Goal: Transaction & Acquisition: Book appointment/travel/reservation

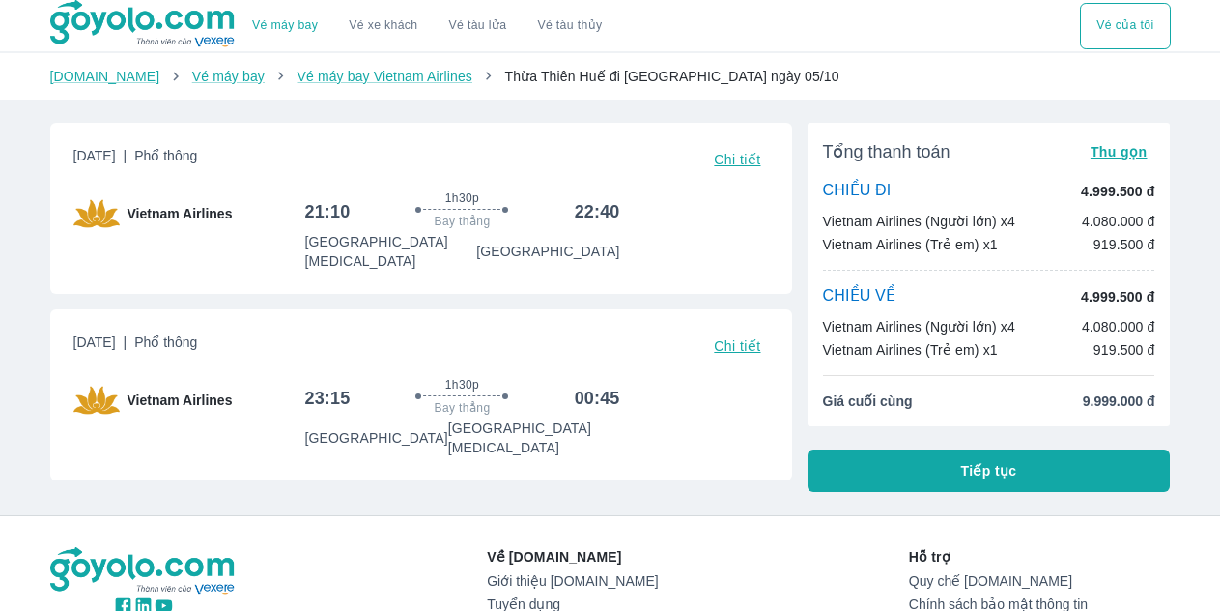
click at [964, 481] on button "Tiếp tục" at bounding box center [989, 470] width 363 height 43
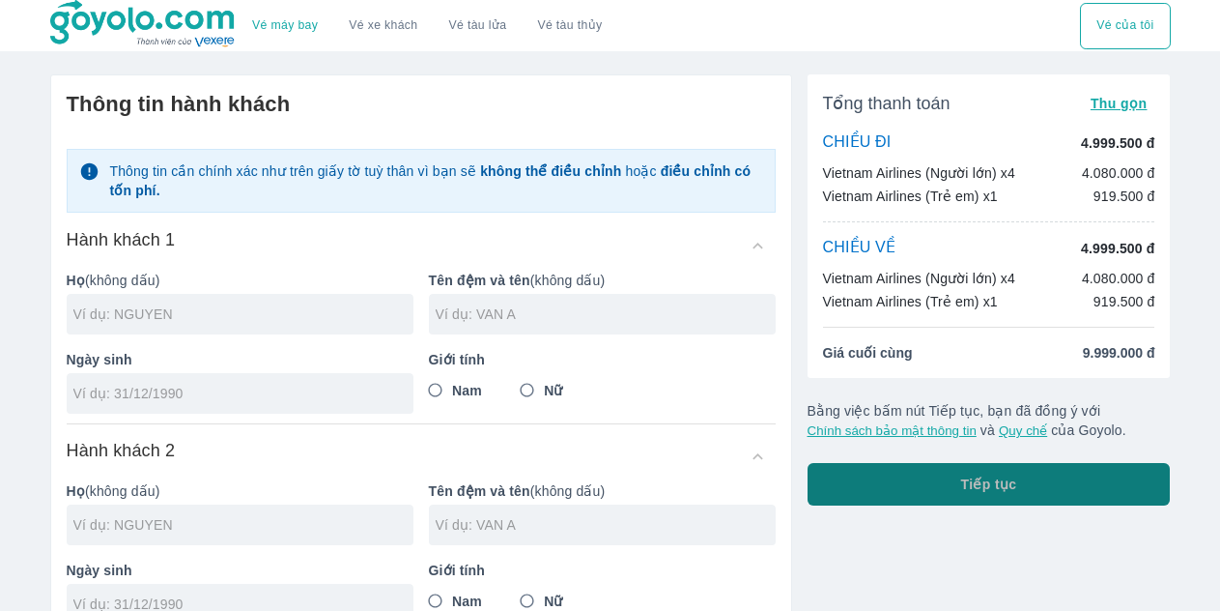
click at [1062, 496] on button "Tiếp tục" at bounding box center [989, 484] width 363 height 43
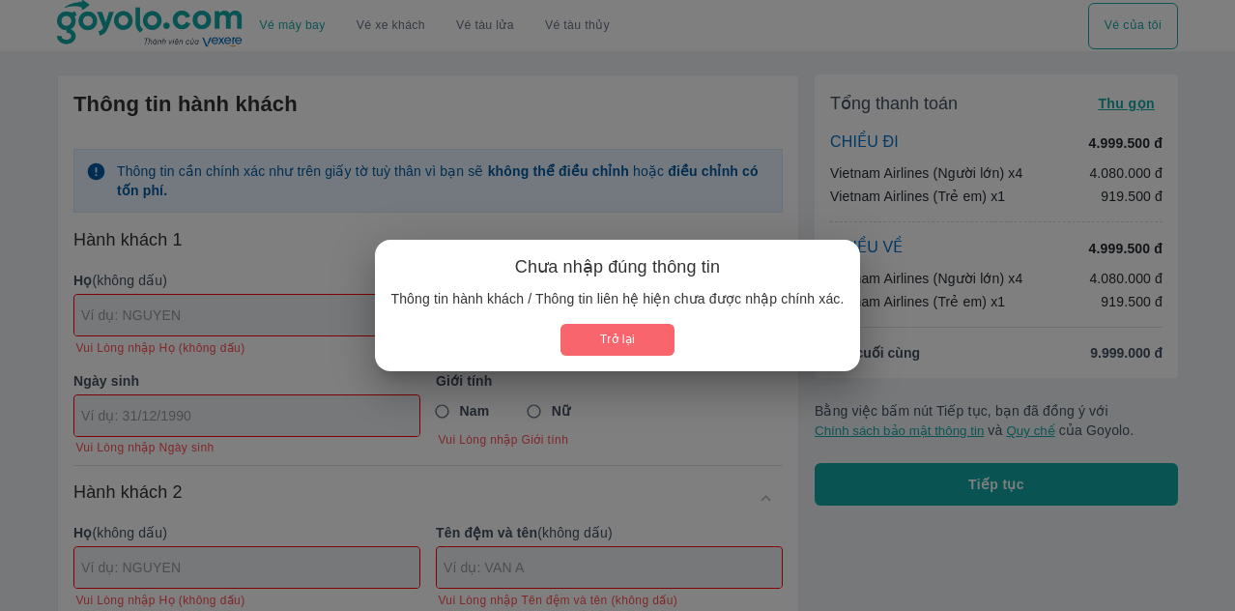
click at [608, 334] on button "Trở lại" at bounding box center [616, 340] width 113 height 32
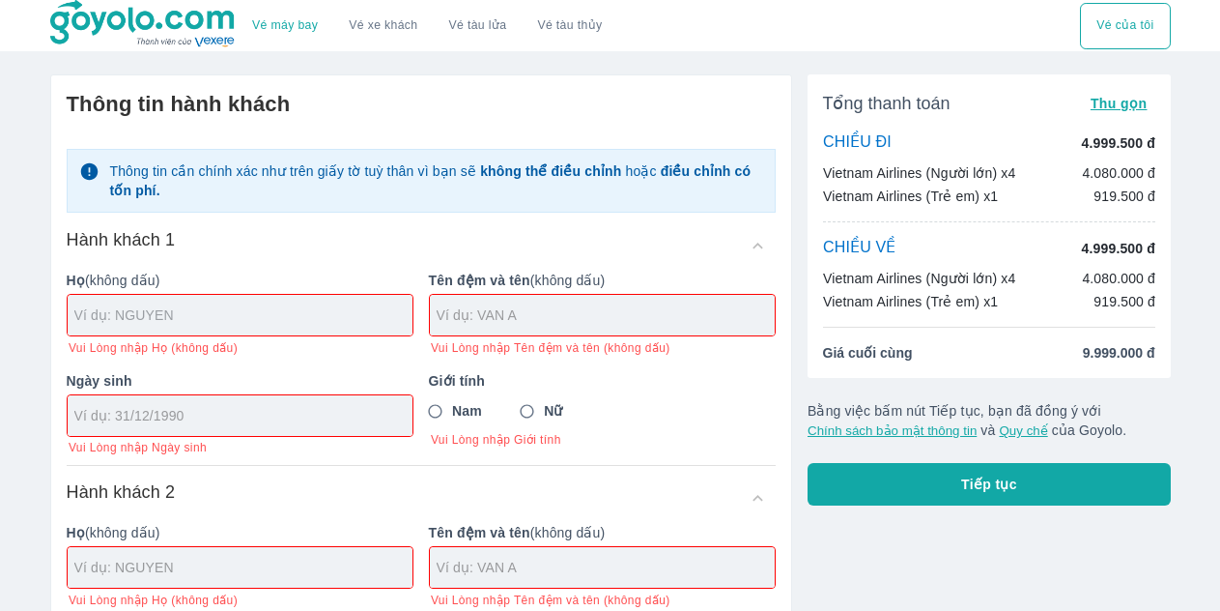
click at [268, 318] on input "text" at bounding box center [243, 314] width 338 height 19
type input "DANG"
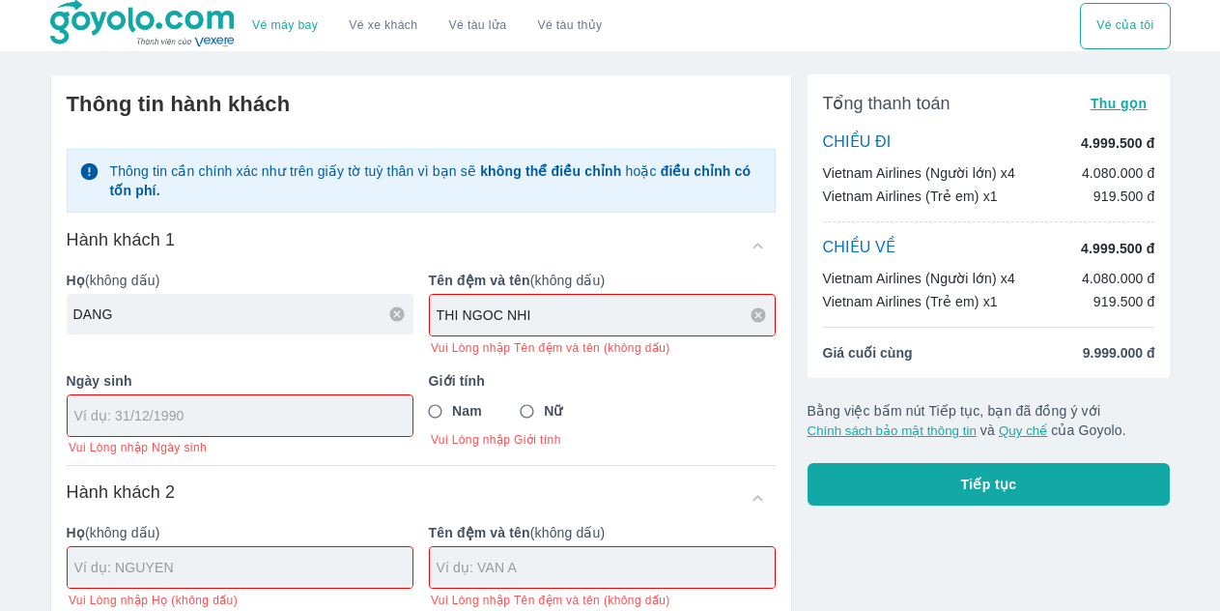
type input "THI NGOC NHI"
click at [161, 421] on div "Ngày sinh Vui Lòng nhập Ngày sinh" at bounding box center [232, 406] width 362 height 100
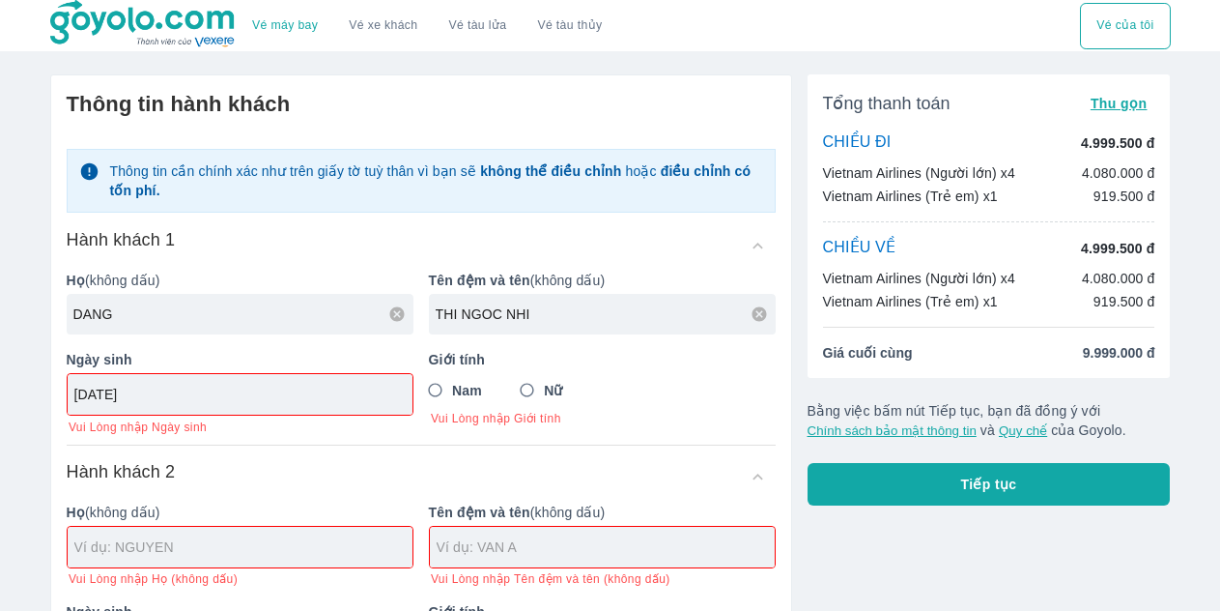
type input "[DATE]"
click at [539, 403] on input "Nữ" at bounding box center [527, 390] width 35 height 35
radio input "true"
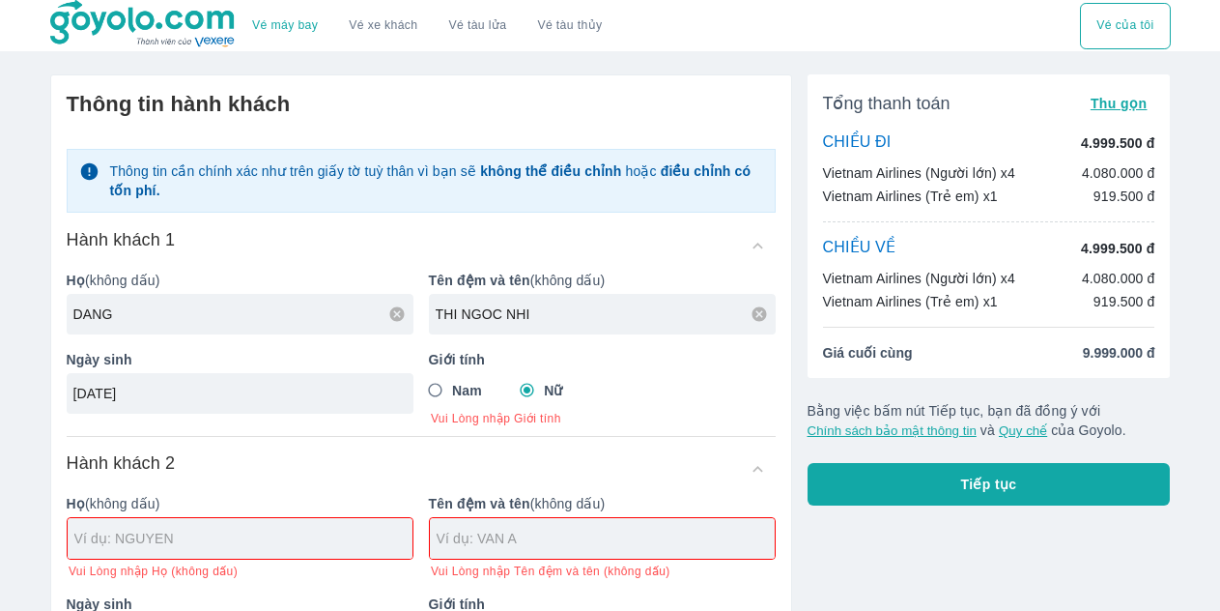
scroll to position [193, 0]
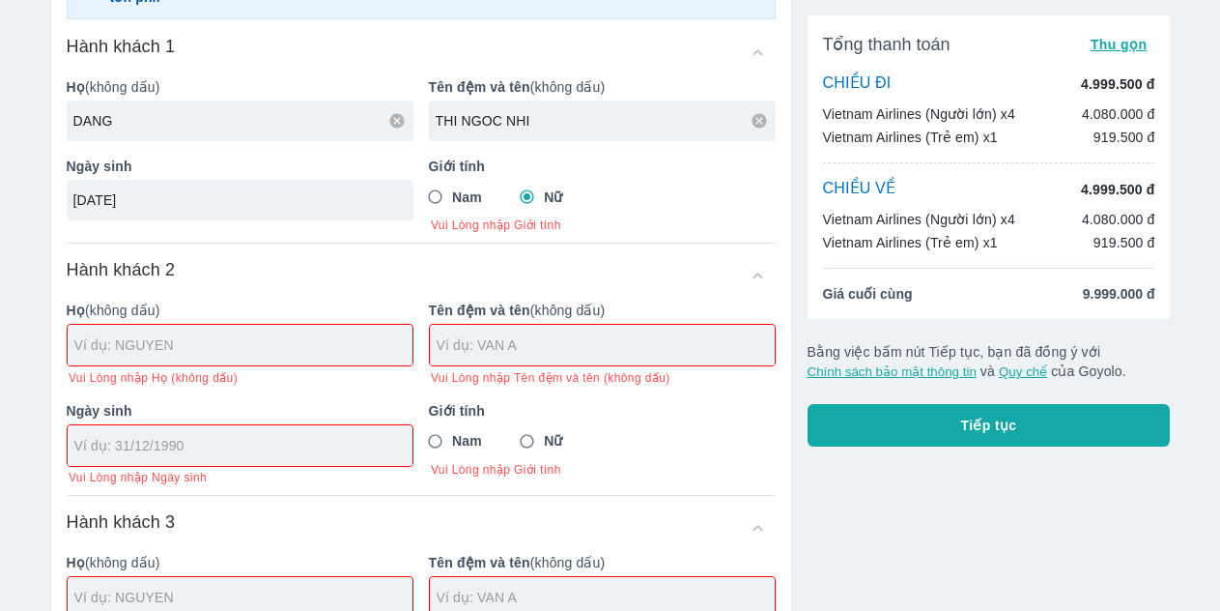
click at [231, 346] on div at bounding box center [240, 345] width 345 height 41
type input "DANG THI NGOC NHI"
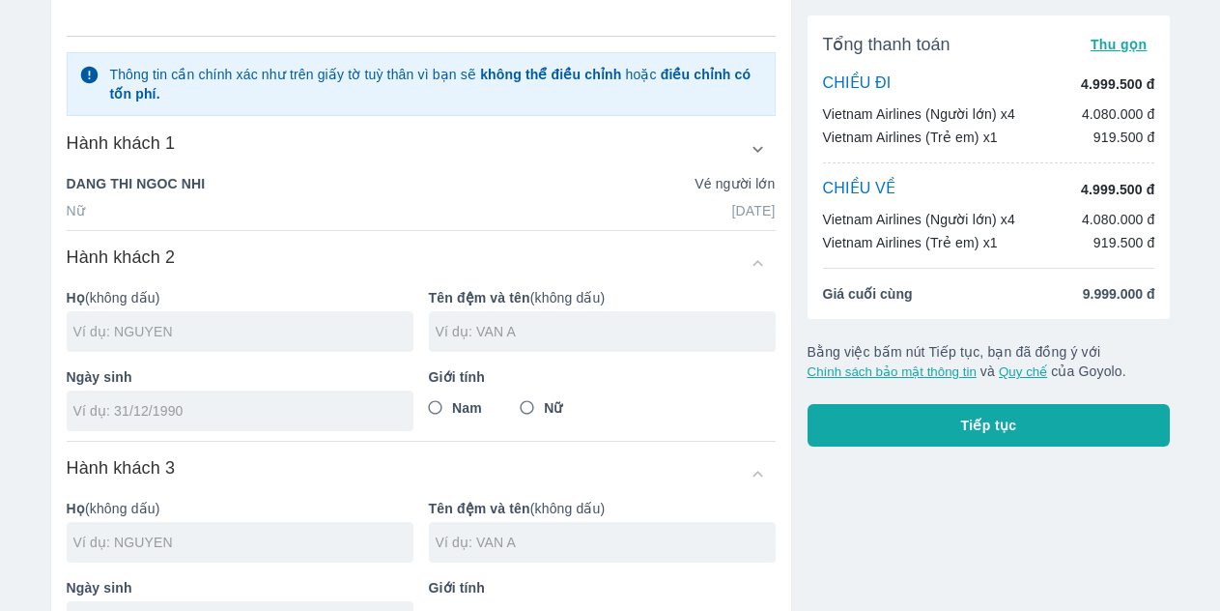
scroll to position [290, 0]
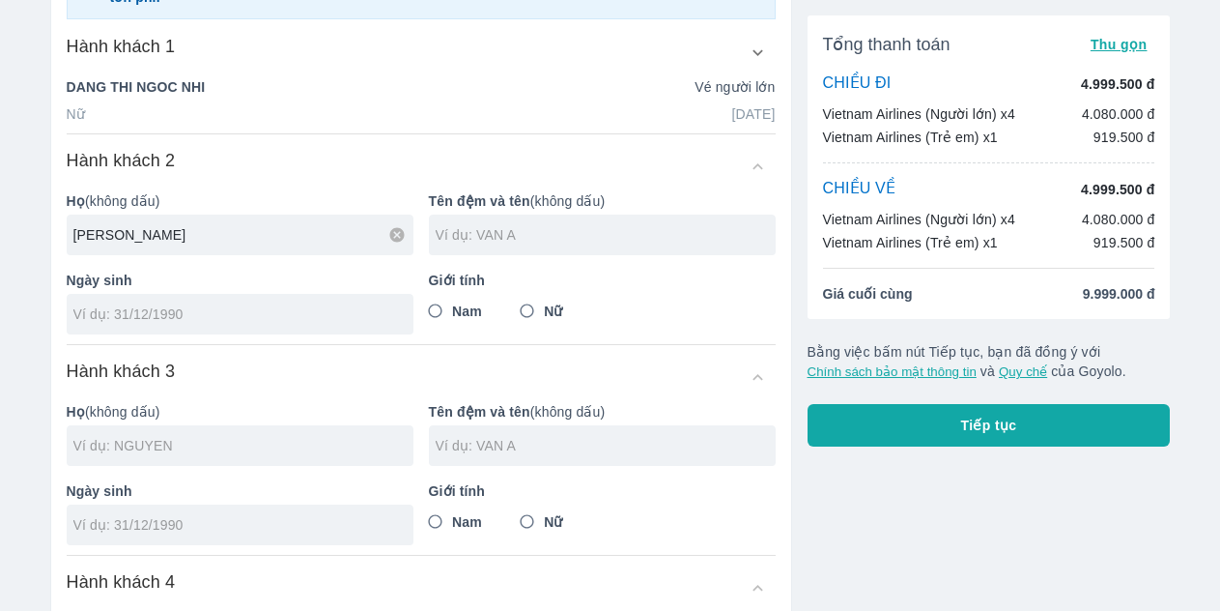
type input "[PERSON_NAME]"
type input "THI SUONG"
click at [162, 307] on input "tel" at bounding box center [233, 313] width 321 height 19
type input "[DATE]"
click at [183, 449] on input "text" at bounding box center [243, 445] width 340 height 19
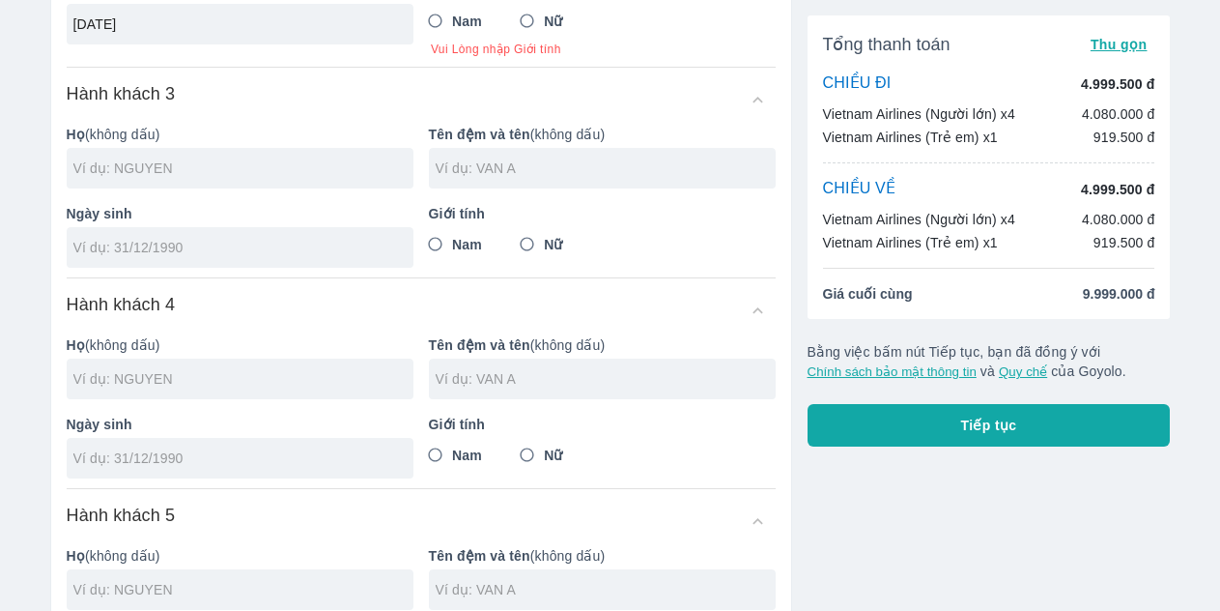
scroll to position [483, 0]
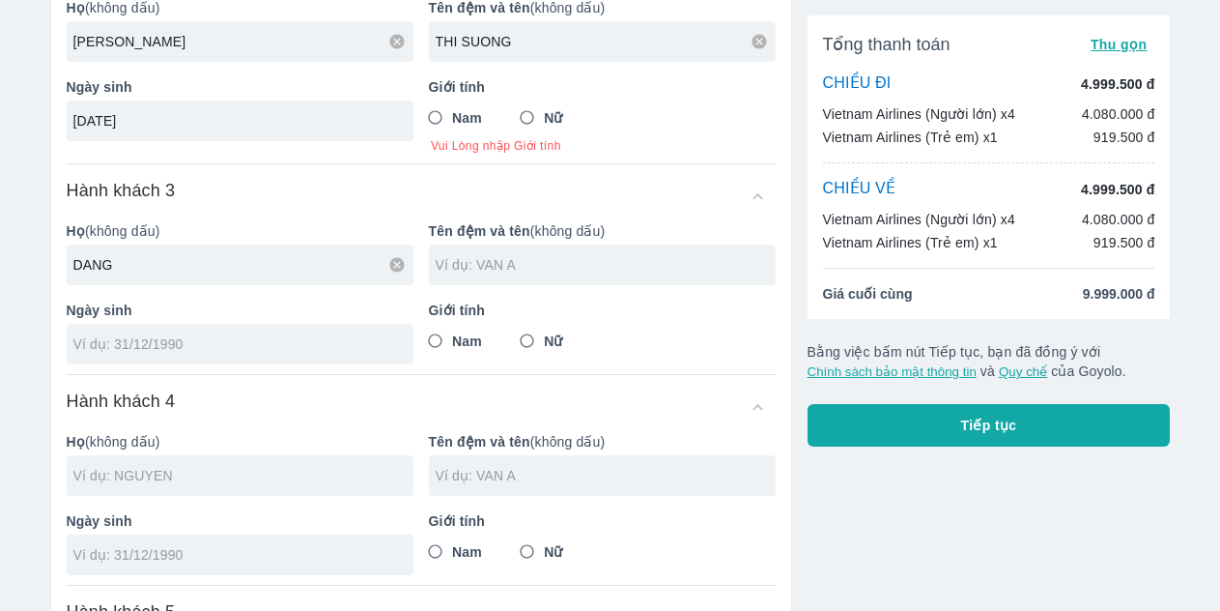
type input "DANG"
type input "THI"
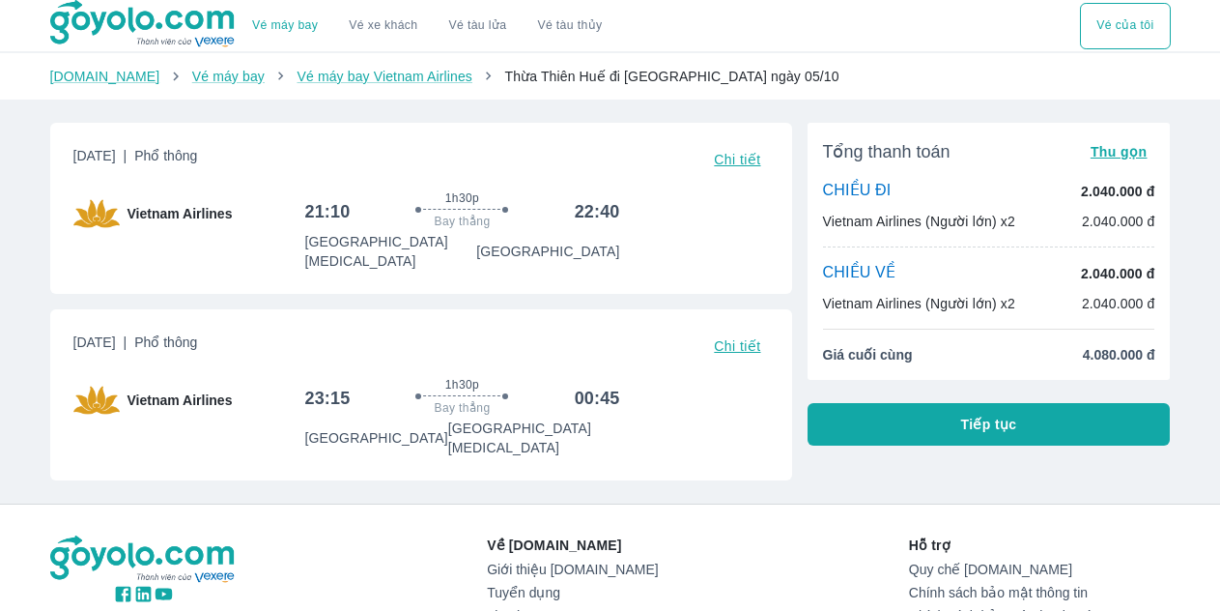
click at [1055, 438] on button "Tiếp tục" at bounding box center [989, 424] width 363 height 43
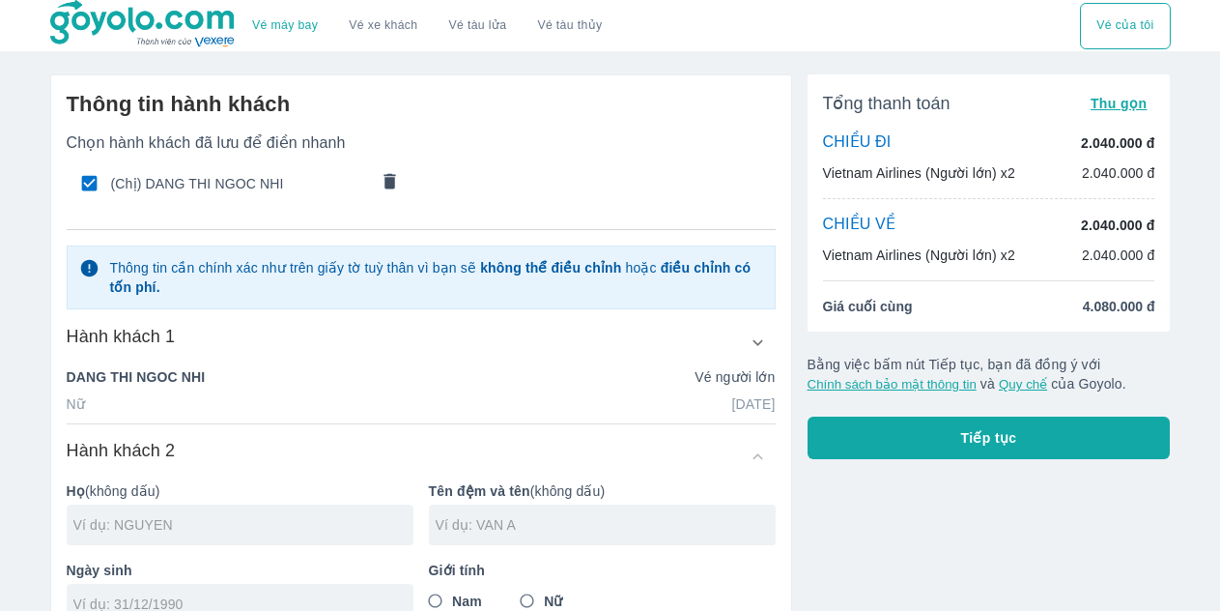
scroll to position [290, 0]
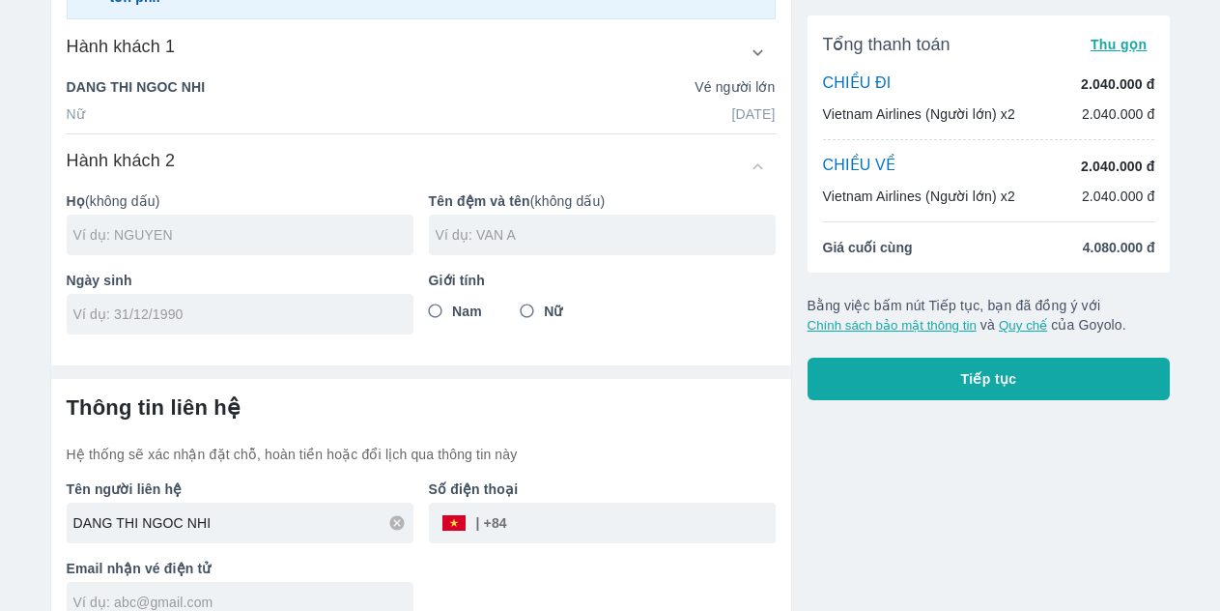
click at [282, 236] on input "text" at bounding box center [243, 234] width 340 height 19
type input "DANG"
type input "THI NGOC NHI"
click at [524, 306] on input "Nữ" at bounding box center [527, 311] width 35 height 35
radio input "true"
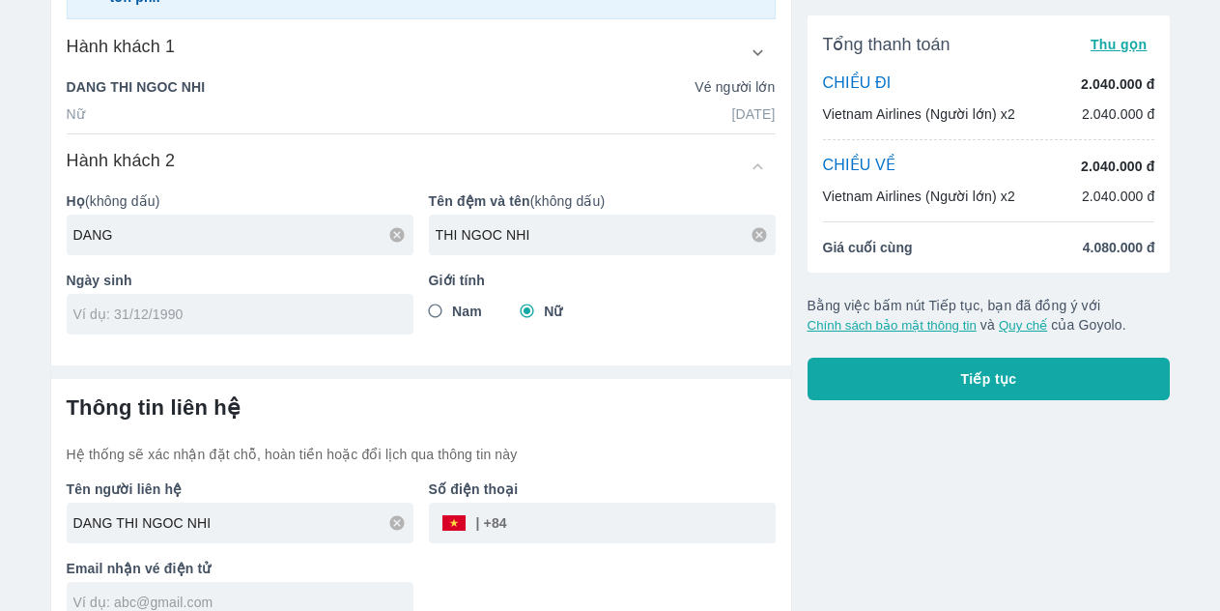
click at [301, 316] on input "tel" at bounding box center [233, 313] width 321 height 19
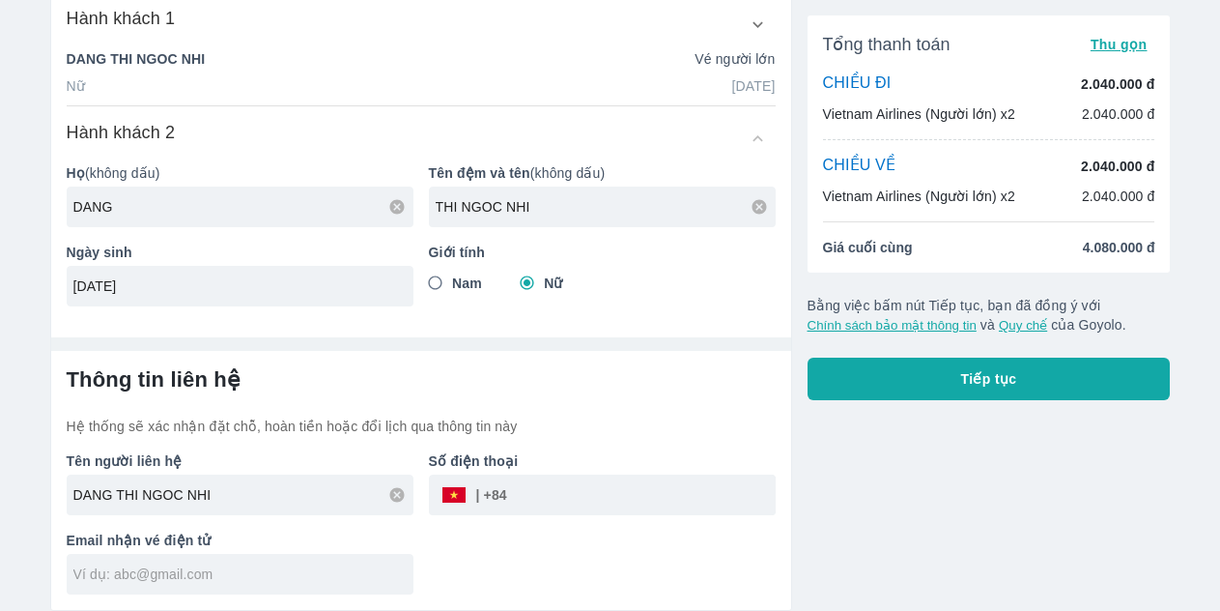
type input "[DATE]"
click at [662, 504] on input "tel" at bounding box center [641, 495] width 269 height 46
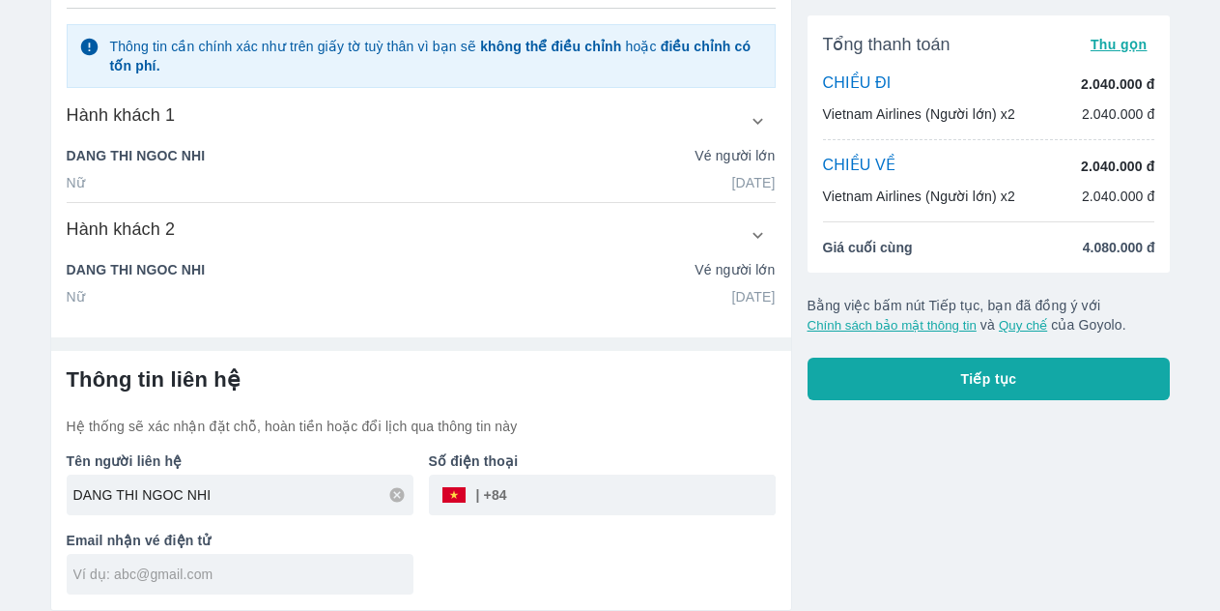
scroll to position [222, 0]
type input "0"
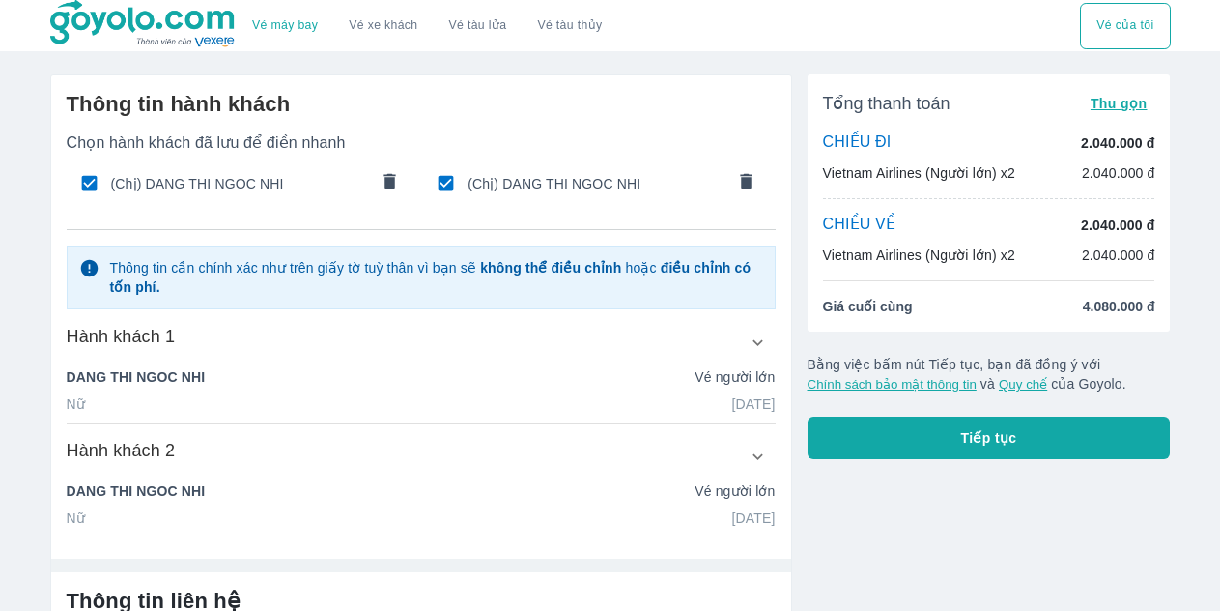
scroll to position [97, 0]
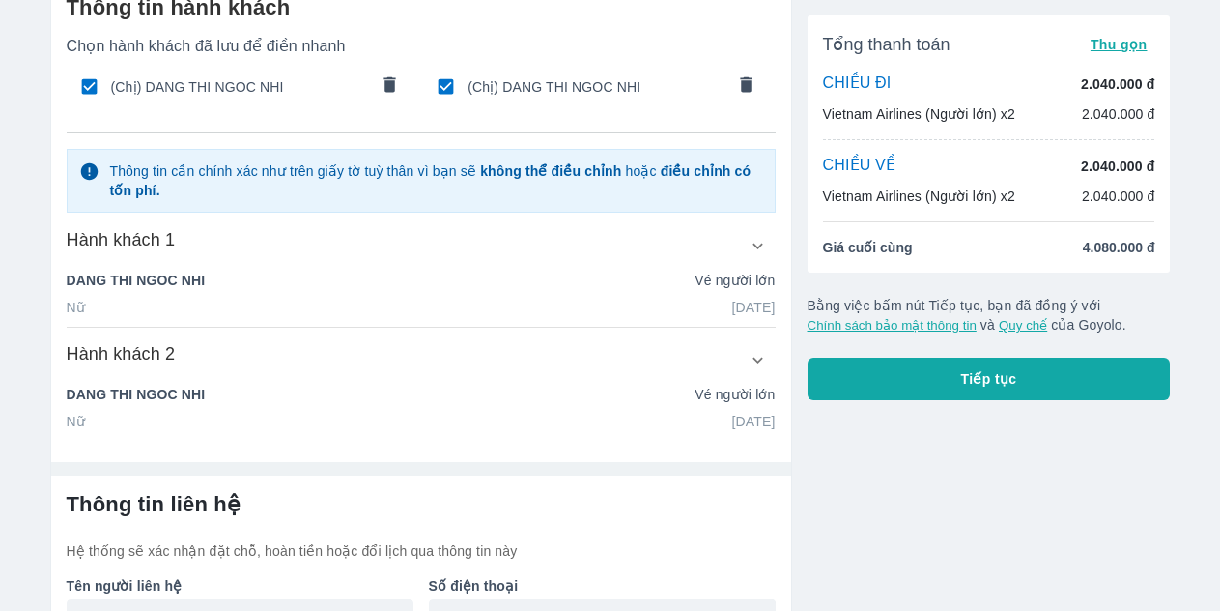
type input "967620108"
click at [133, 383] on div "Hành khách 2 Họ (không dấu) DANG Tên đệm và tên (không dấu) THI NGOC NHI Ngày s…" at bounding box center [421, 386] width 709 height 89
click at [753, 366] on icon "button" at bounding box center [758, 360] width 20 height 20
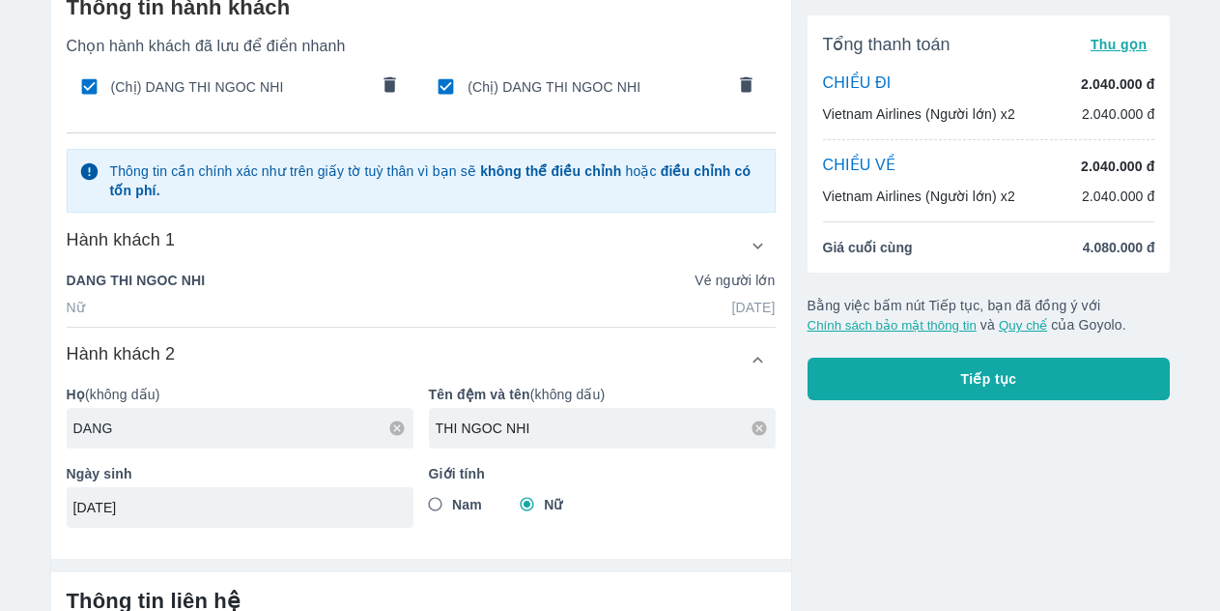
click at [227, 433] on input "DANG" at bounding box center [243, 427] width 340 height 19
type input "[PERSON_NAME]"
drag, startPoint x: 582, startPoint y: 432, endPoint x: 364, endPoint y: 462, distance: 219.5
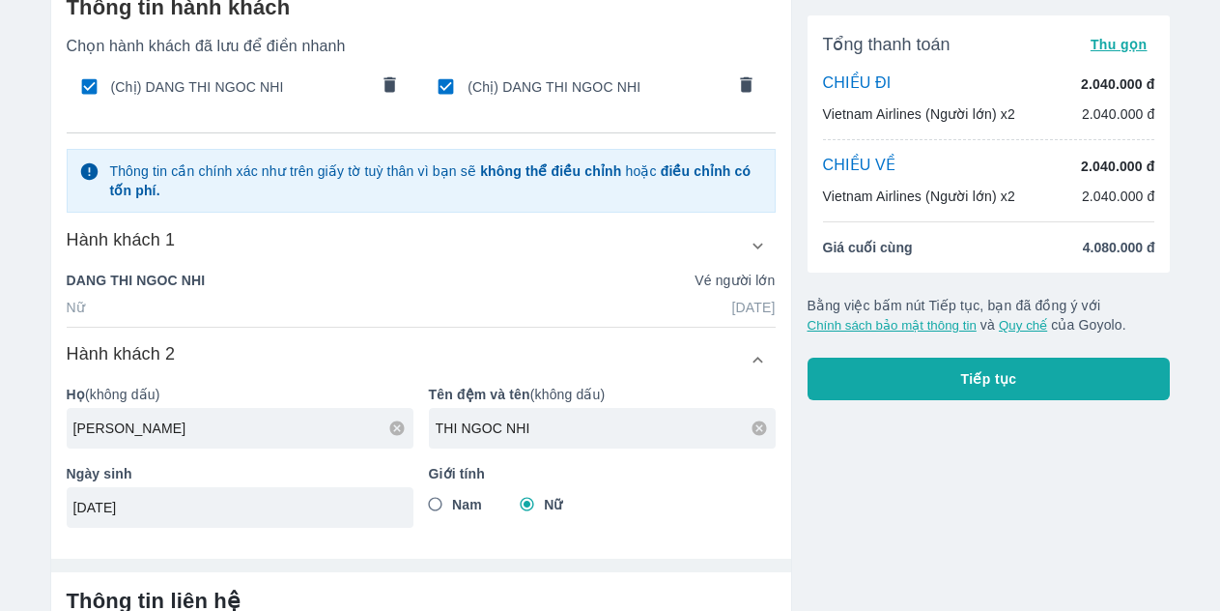
click at [364, 462] on div "Họ (không dấu) NGUYEN Tên đệm và tên (không dấu) THI NGOC NHI Ngày sinh [DATE] …" at bounding box center [413, 448] width 725 height 158
type input "THI SUONG"
click at [239, 504] on input "[DATE]" at bounding box center [233, 507] width 321 height 19
click at [238, 504] on input "[DATE]" at bounding box center [233, 507] width 321 height 19
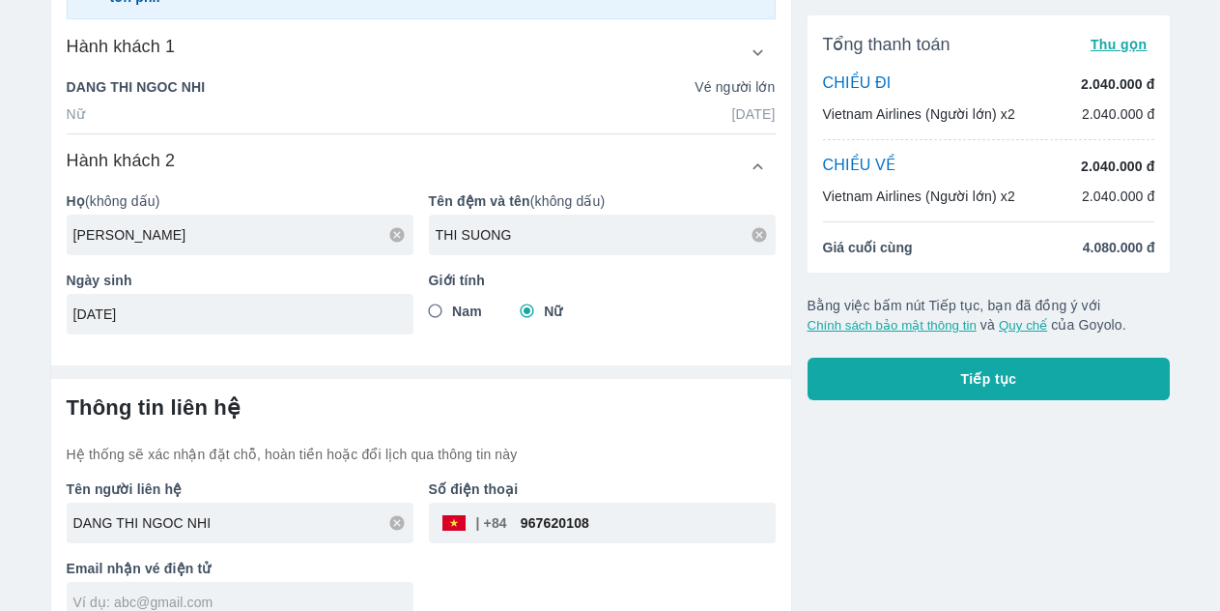
scroll to position [319, 0]
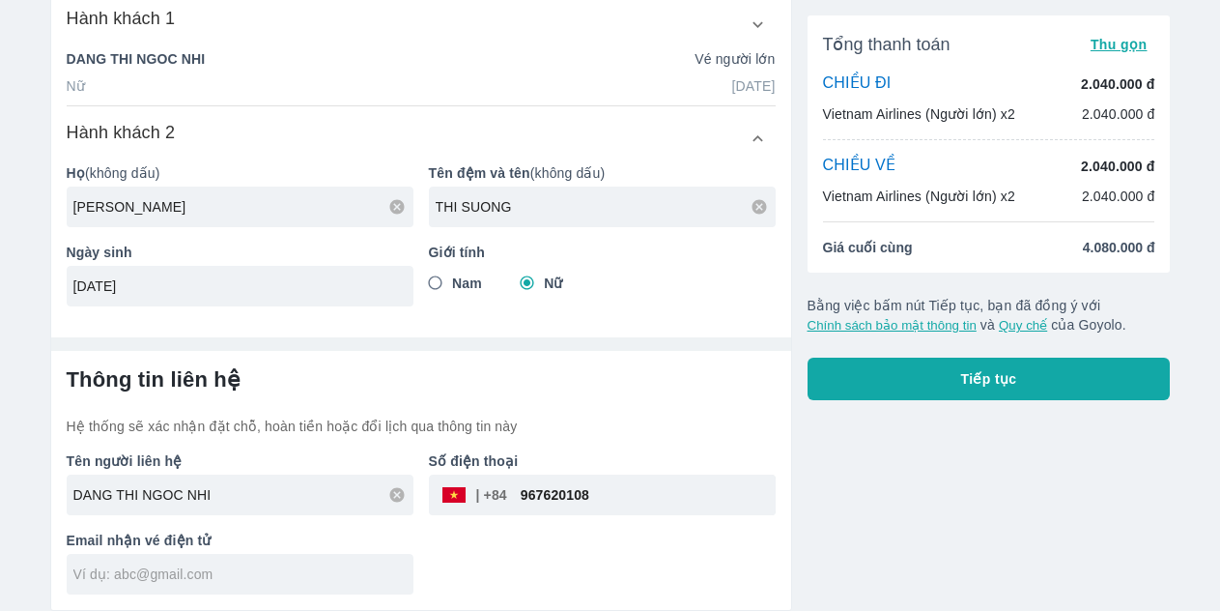
type input "[DATE]"
click at [217, 585] on div at bounding box center [240, 574] width 347 height 41
checkbox input "false"
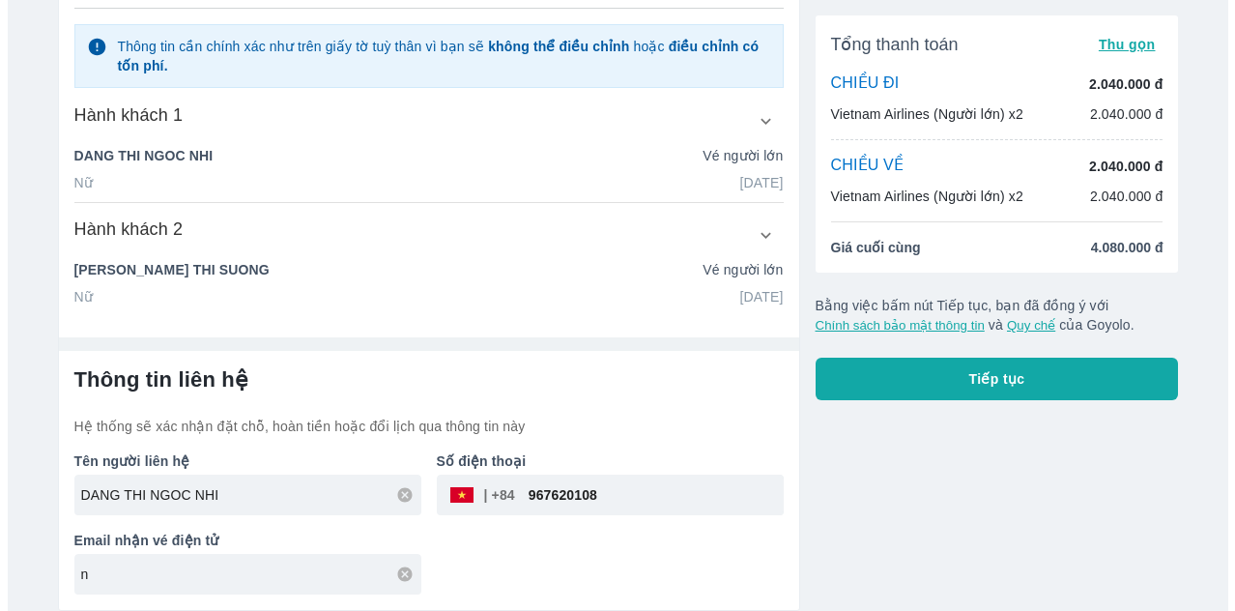
scroll to position [277, 0]
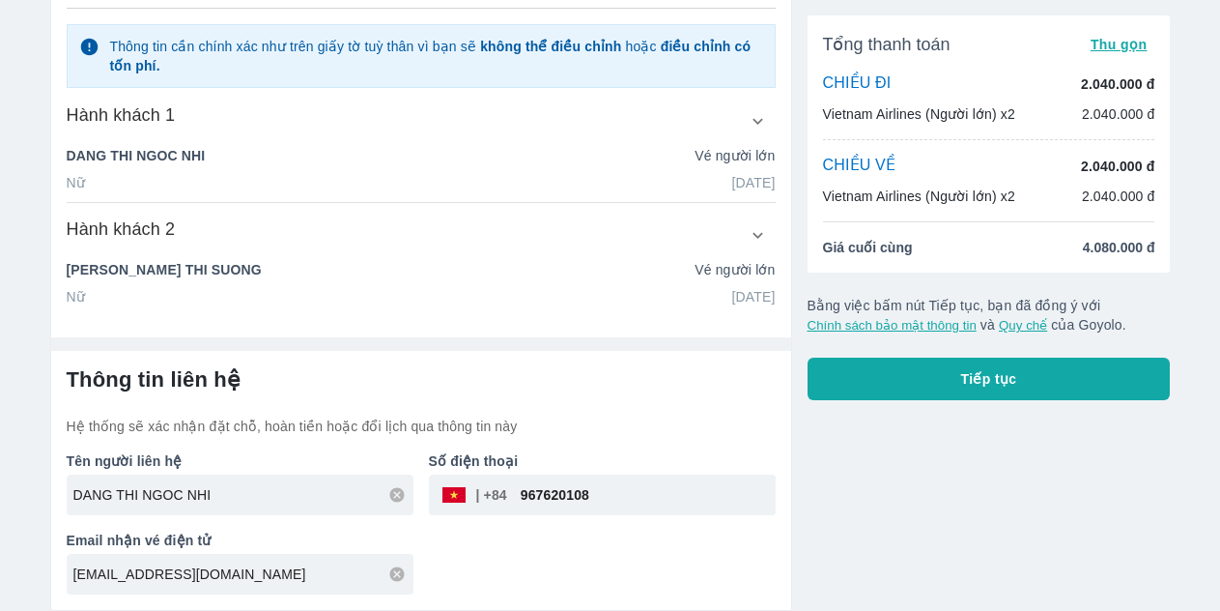
type input "[EMAIL_ADDRESS][DOMAIN_NAME]"
click at [941, 373] on button "Tiếp tục" at bounding box center [989, 379] width 363 height 43
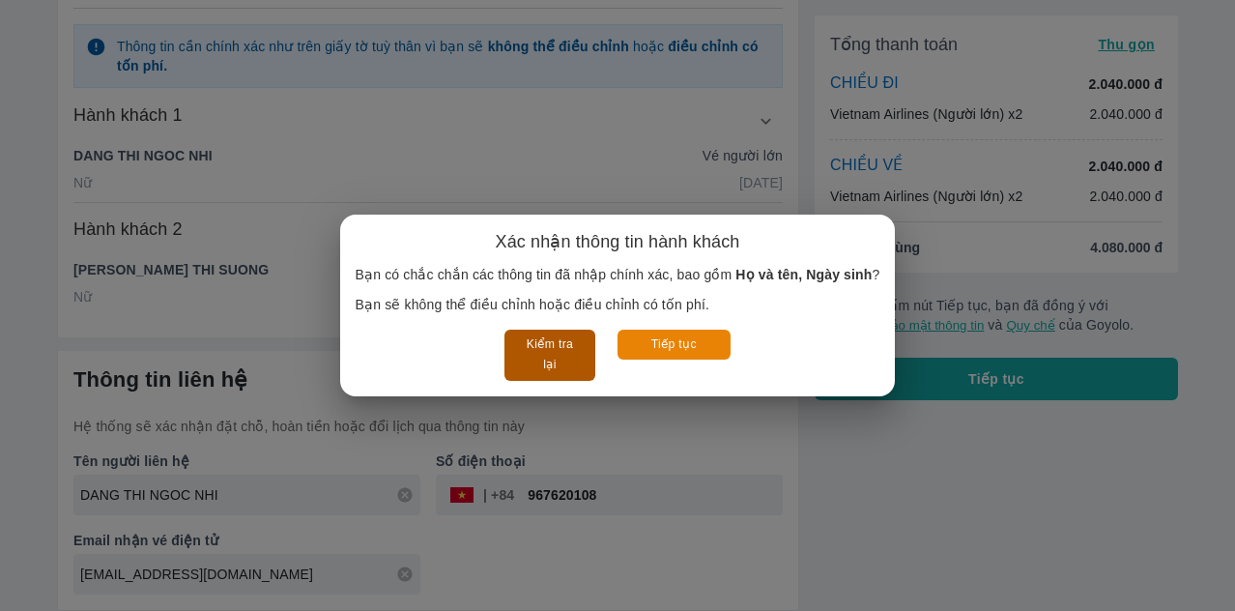
click at [558, 356] on button "Kiểm tra lại" at bounding box center [549, 355] width 90 height 51
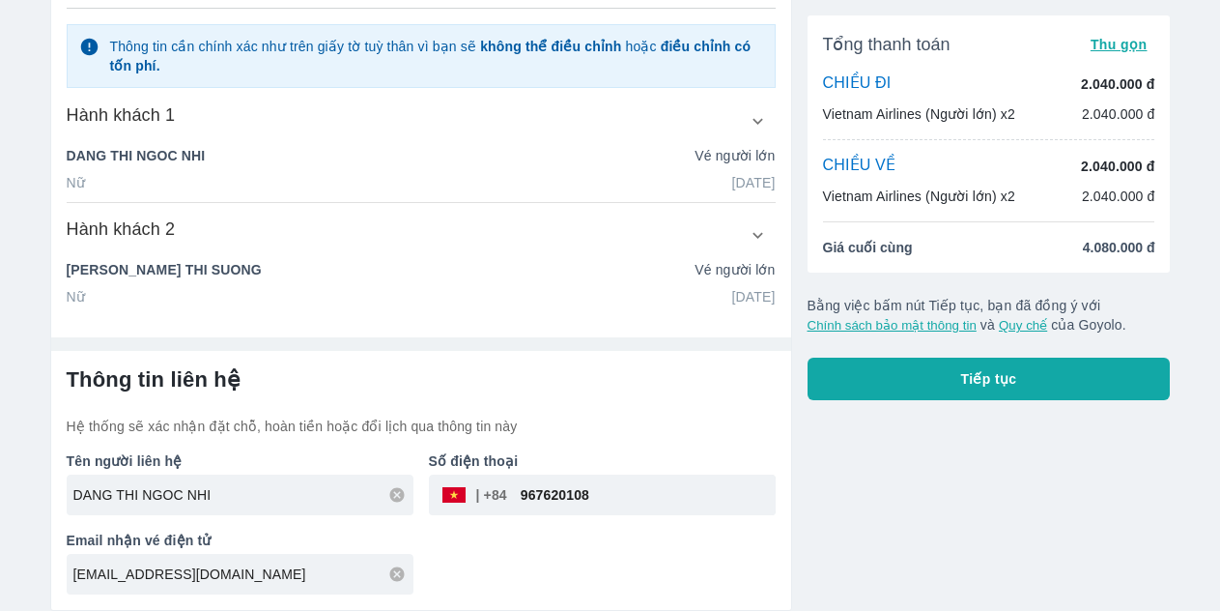
click at [909, 375] on button "Tiếp tục" at bounding box center [989, 379] width 363 height 43
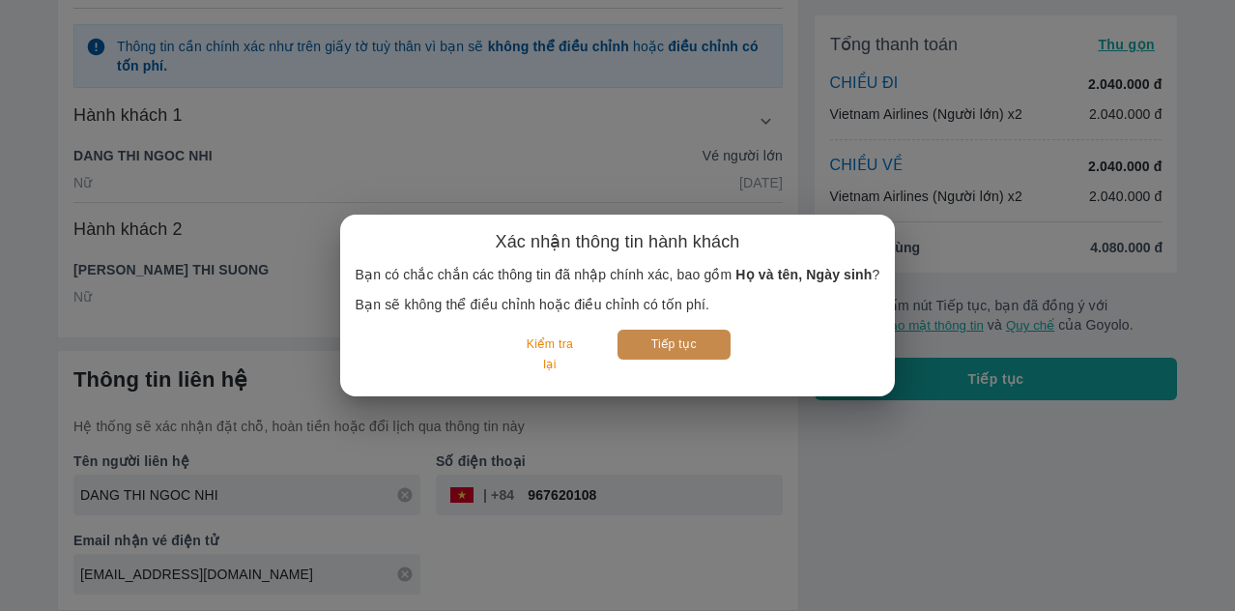
click at [643, 350] on button "Tiếp tục" at bounding box center [673, 345] width 113 height 30
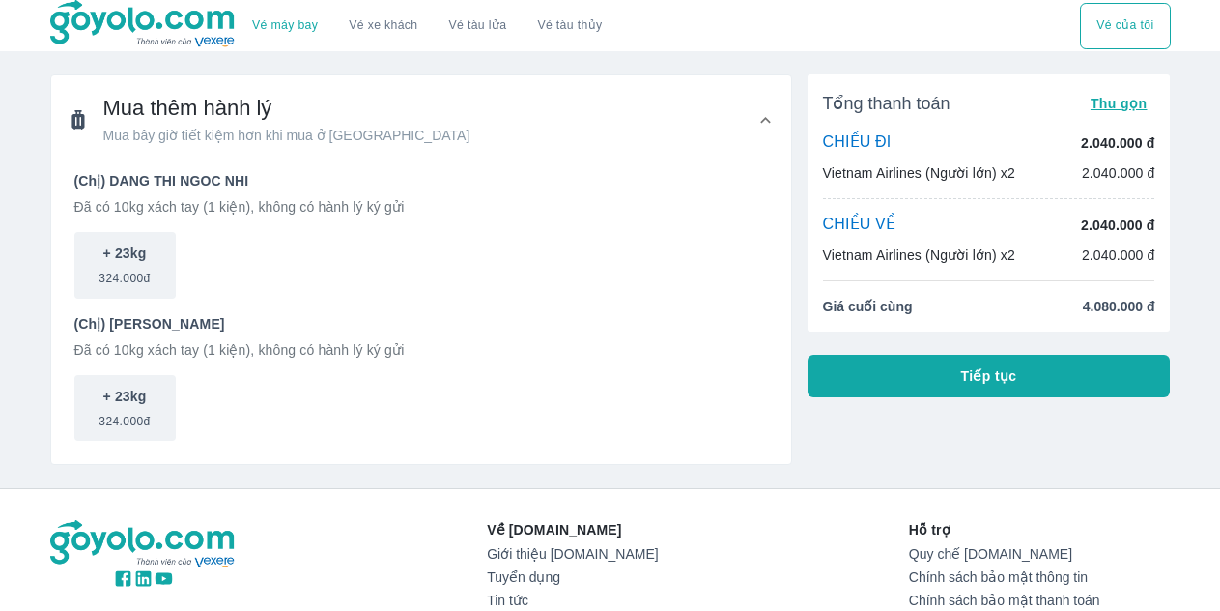
click at [1029, 383] on button "Tiếp tục" at bounding box center [989, 376] width 363 height 43
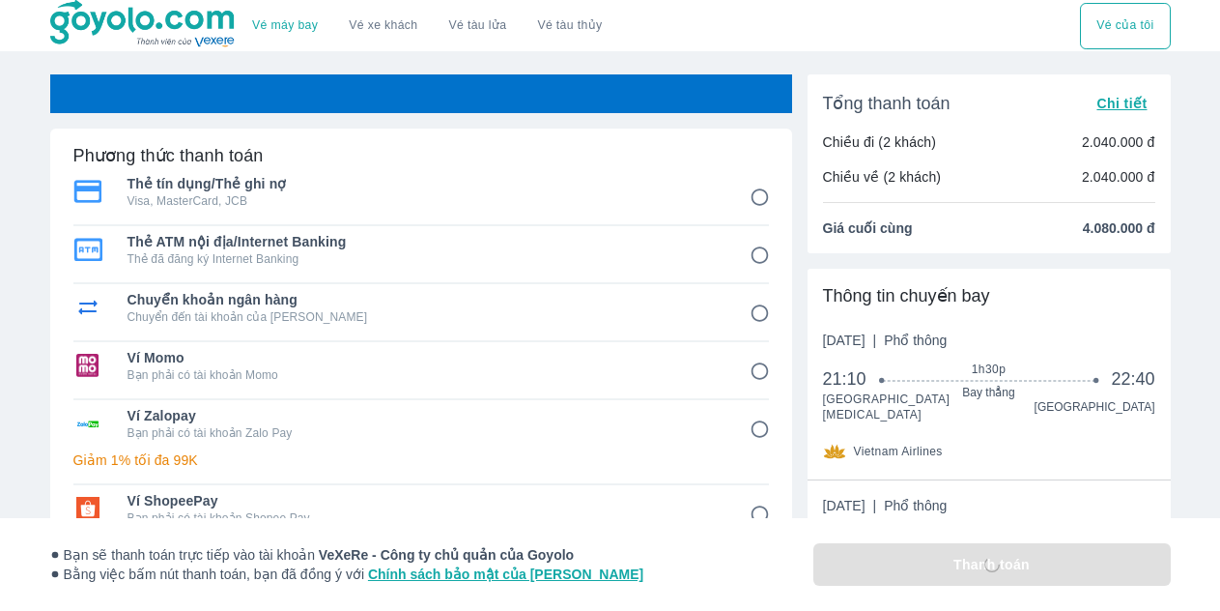
scroll to position [345, 0]
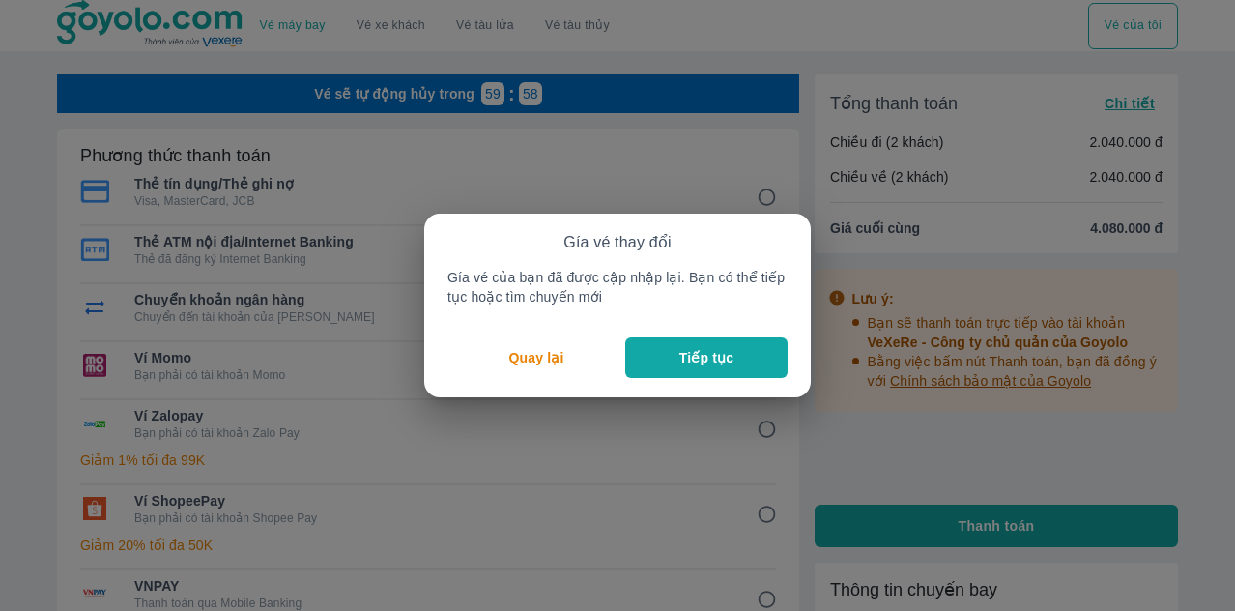
click at [739, 352] on button "Tiếp tục" at bounding box center [706, 357] width 162 height 41
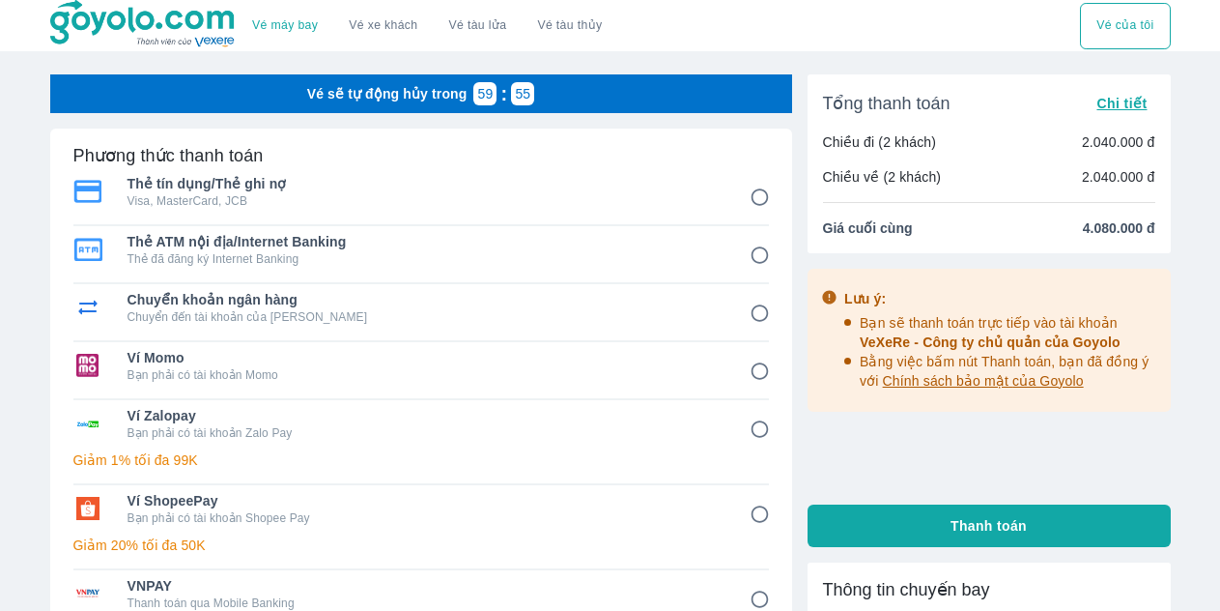
click at [1121, 104] on span "Chi tiết" at bounding box center [1122, 103] width 50 height 15
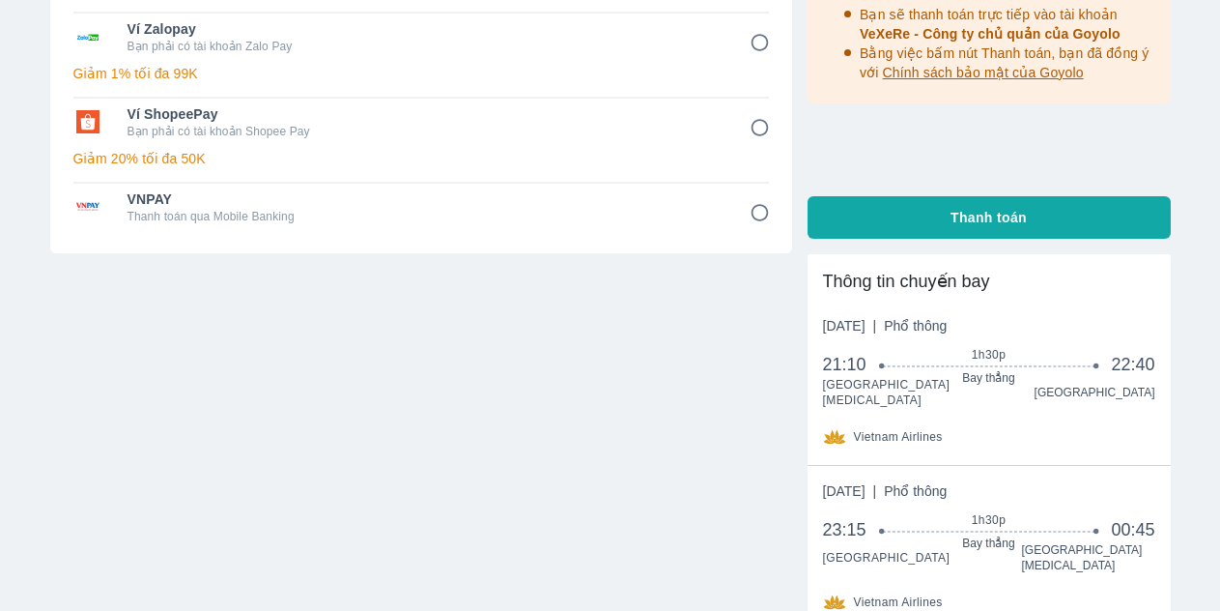
scroll to position [608, 0]
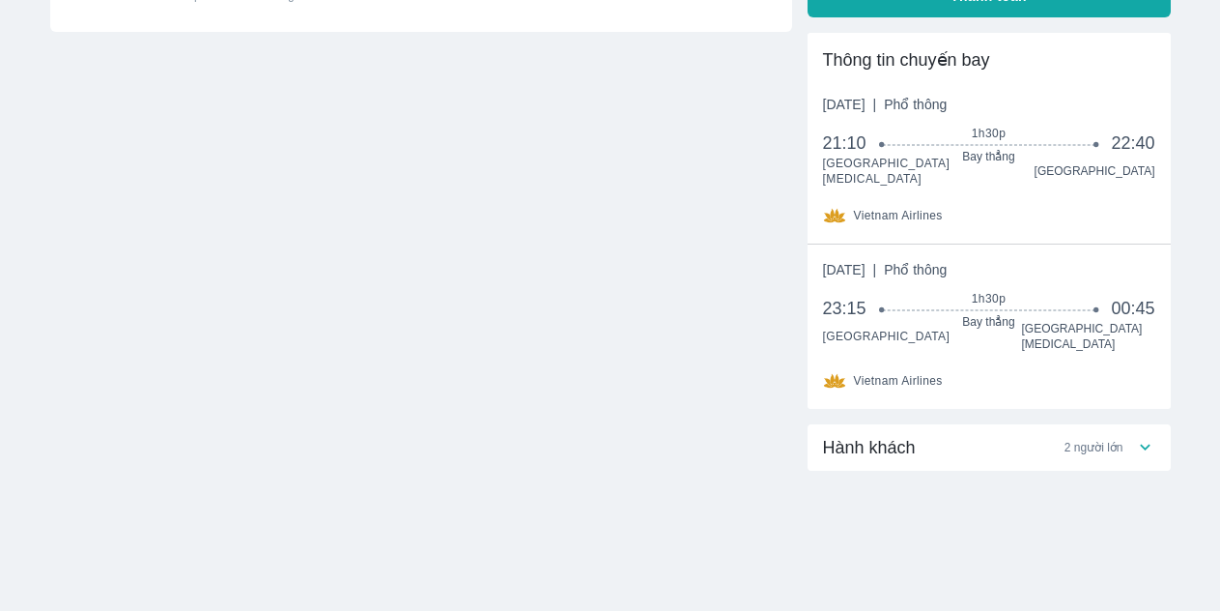
click at [1074, 445] on div "Hành khách 2 người lớn" at bounding box center [989, 447] width 363 height 46
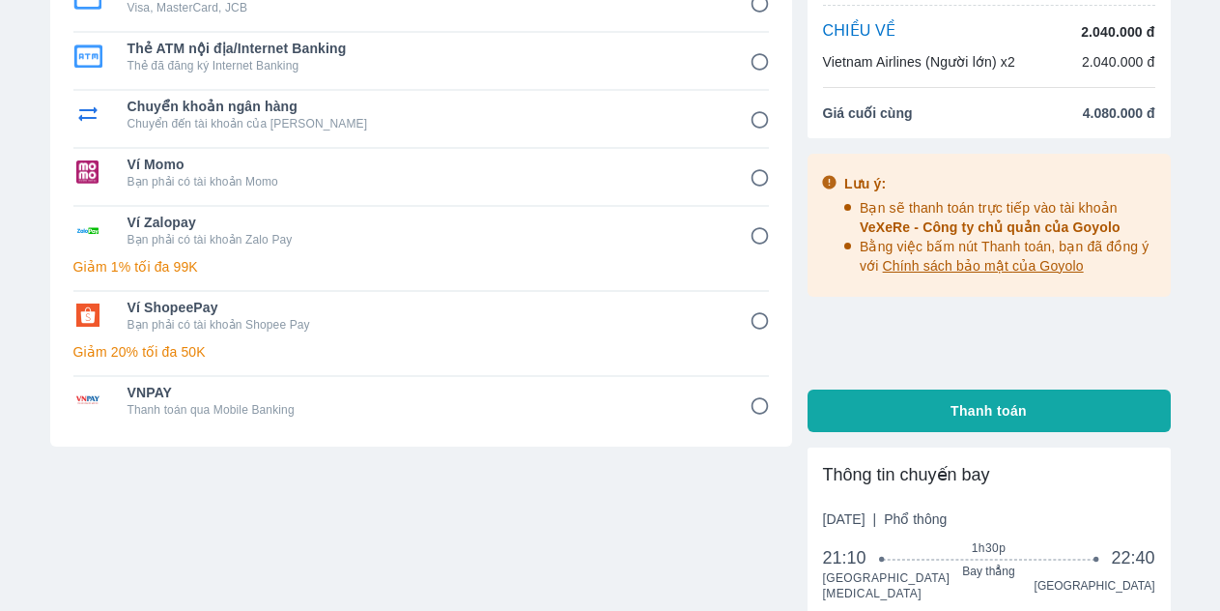
scroll to position [0, 0]
